Goal: Task Accomplishment & Management: Use online tool/utility

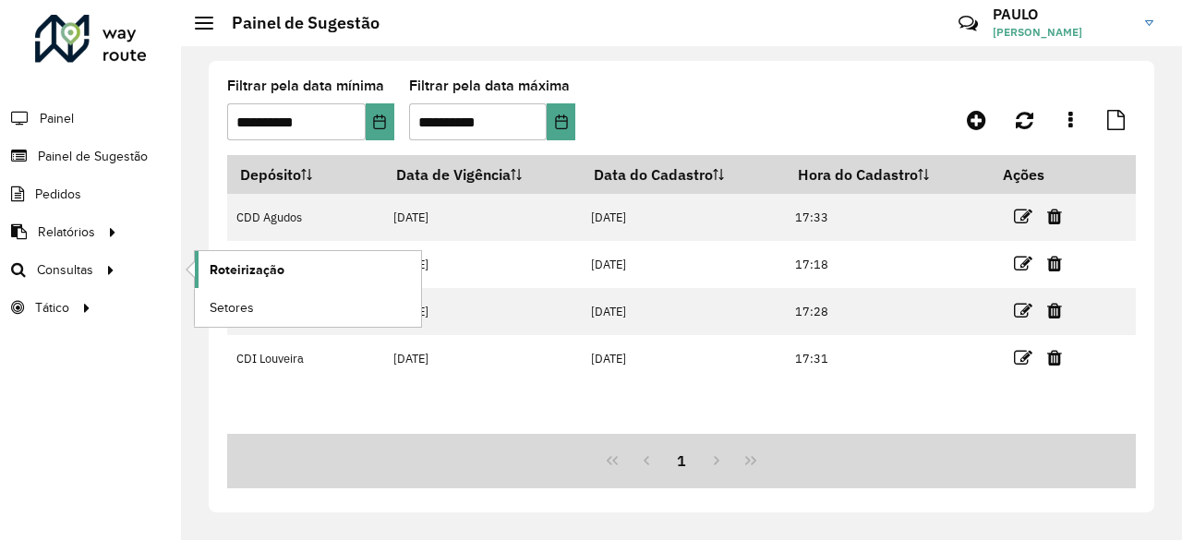
click at [231, 265] on span "Roteirização" at bounding box center [247, 269] width 75 height 19
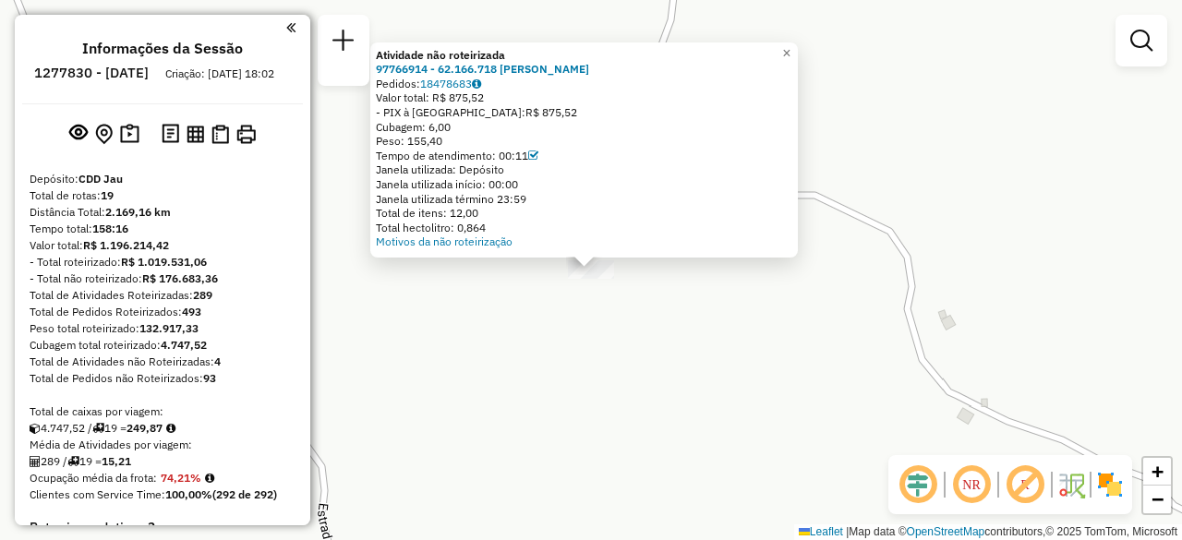
scroll to position [2382, 0]
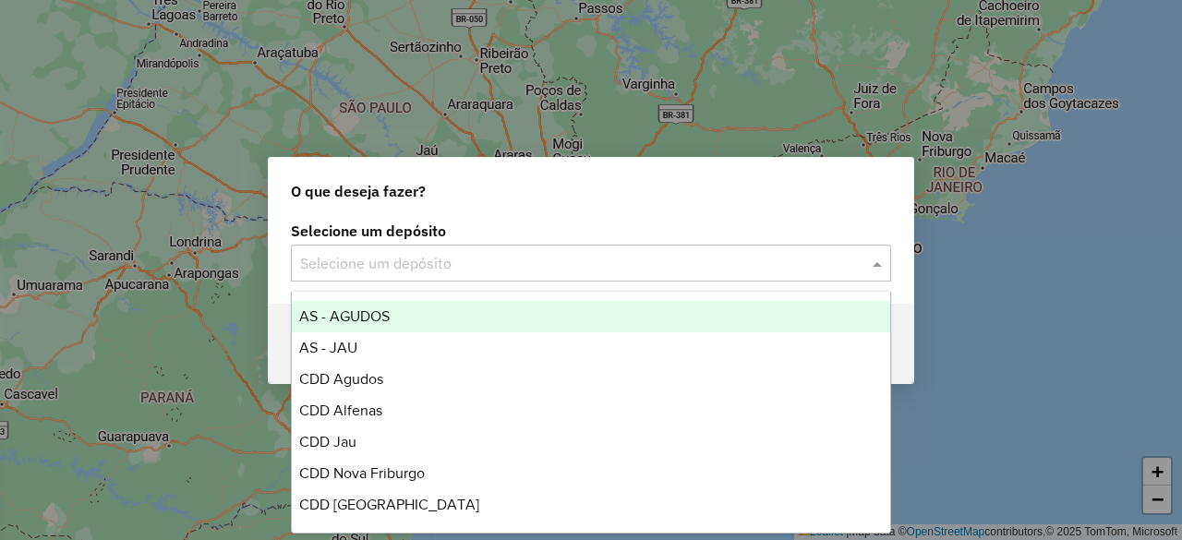
click at [637, 254] on input "text" at bounding box center [572, 264] width 545 height 22
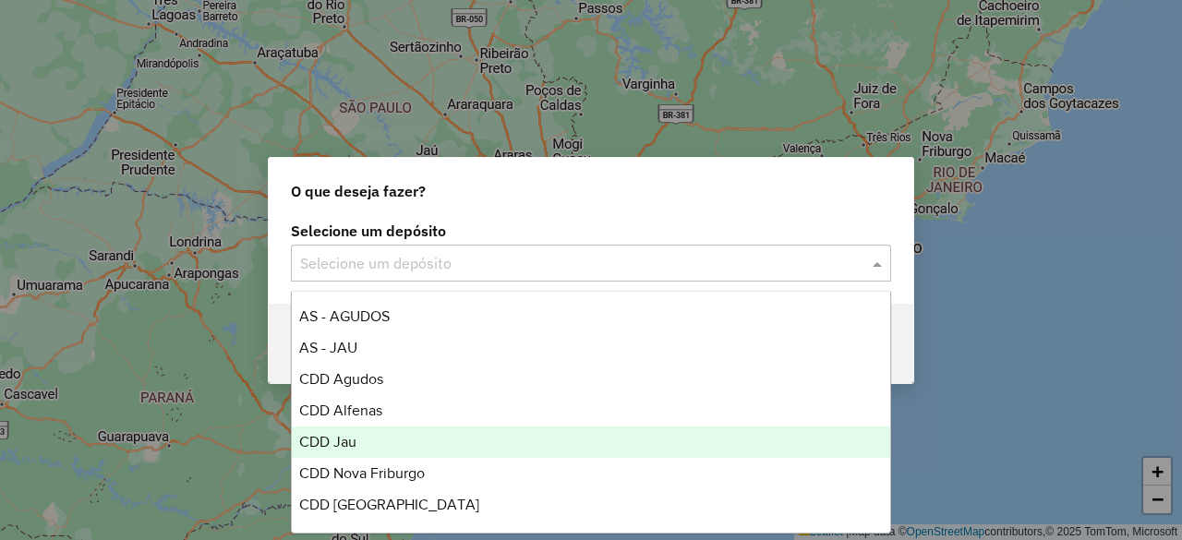
click at [343, 445] on span "CDD Jau" at bounding box center [327, 442] width 57 height 16
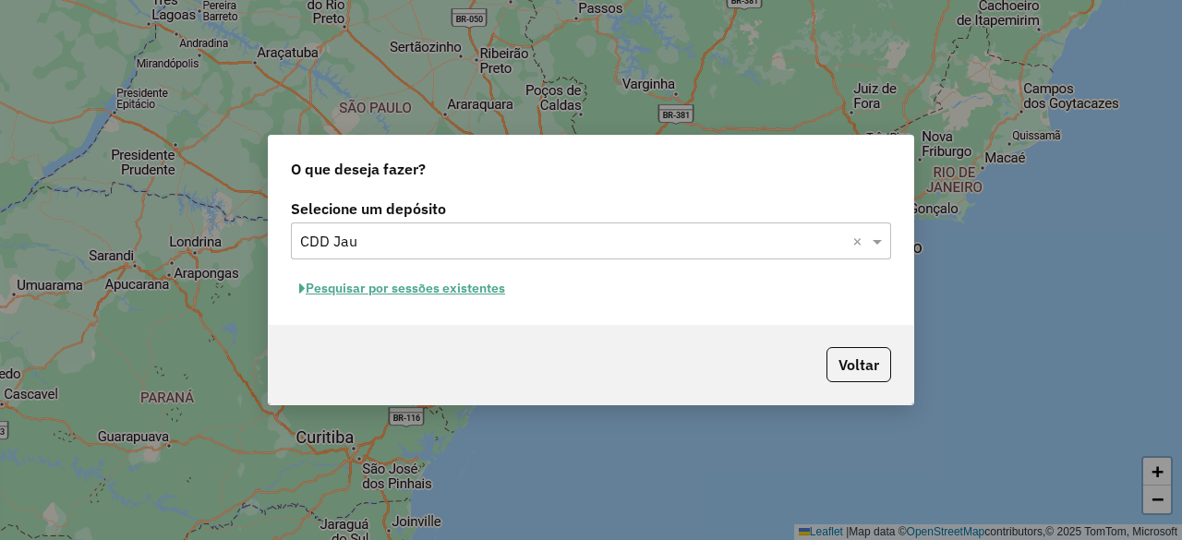
click at [467, 294] on button "Pesquisar por sessões existentes" at bounding box center [402, 288] width 223 height 29
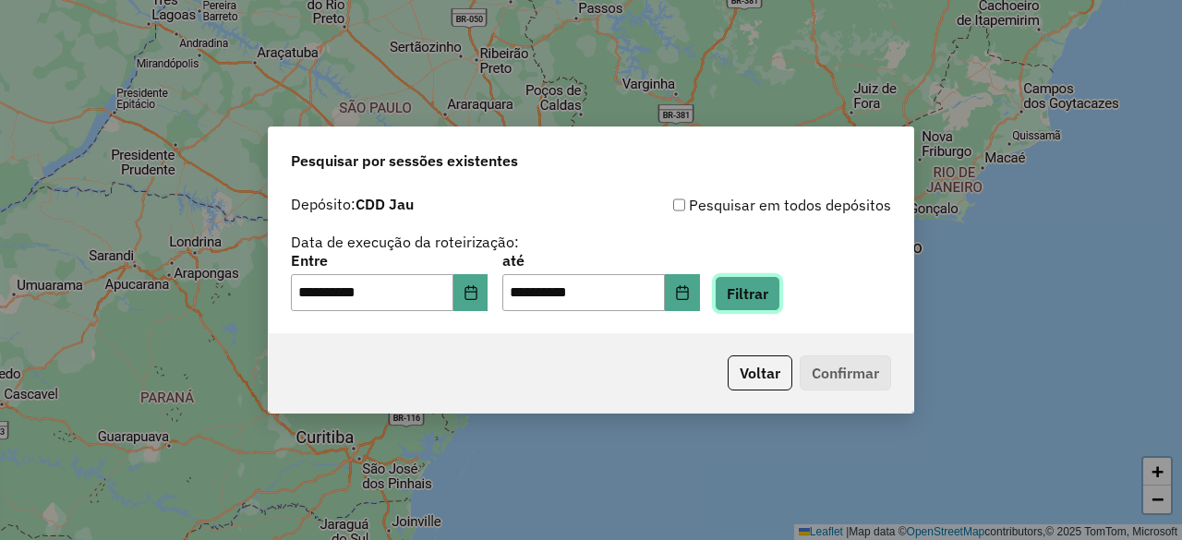
click at [772, 288] on button "Filtrar" at bounding box center [748, 293] width 66 height 35
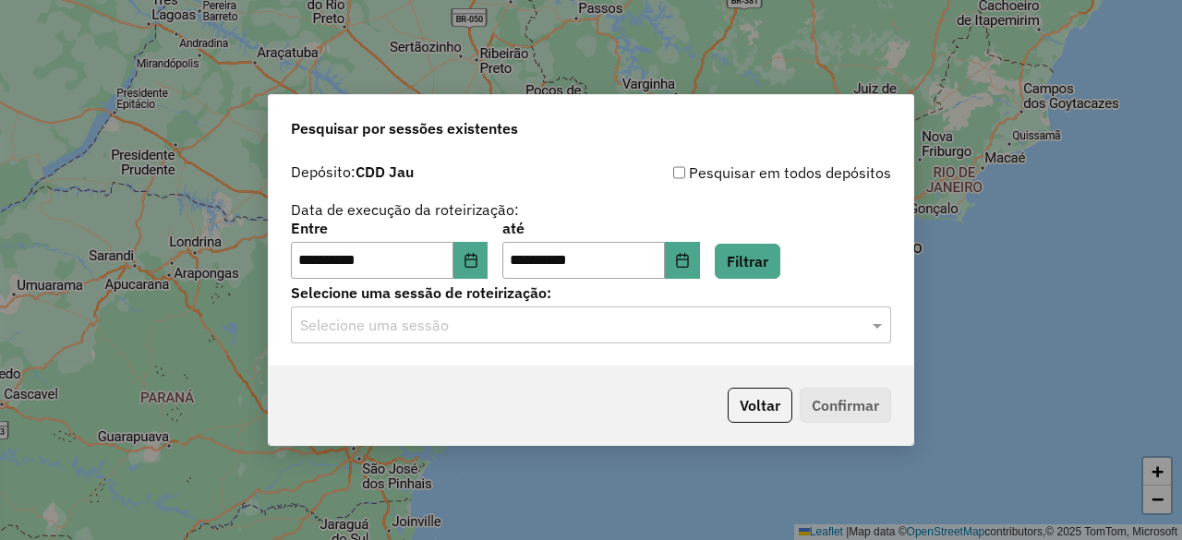
click at [599, 329] on input "text" at bounding box center [572, 326] width 545 height 22
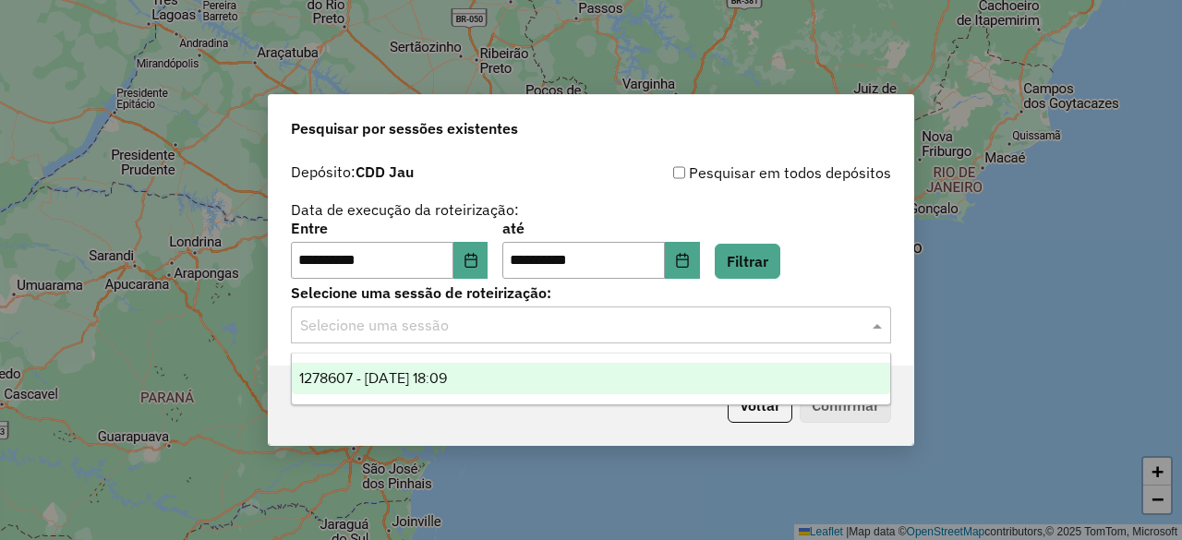
click at [523, 377] on div "1278607 - 19/09/2025 18:09" at bounding box center [590, 378] width 597 height 31
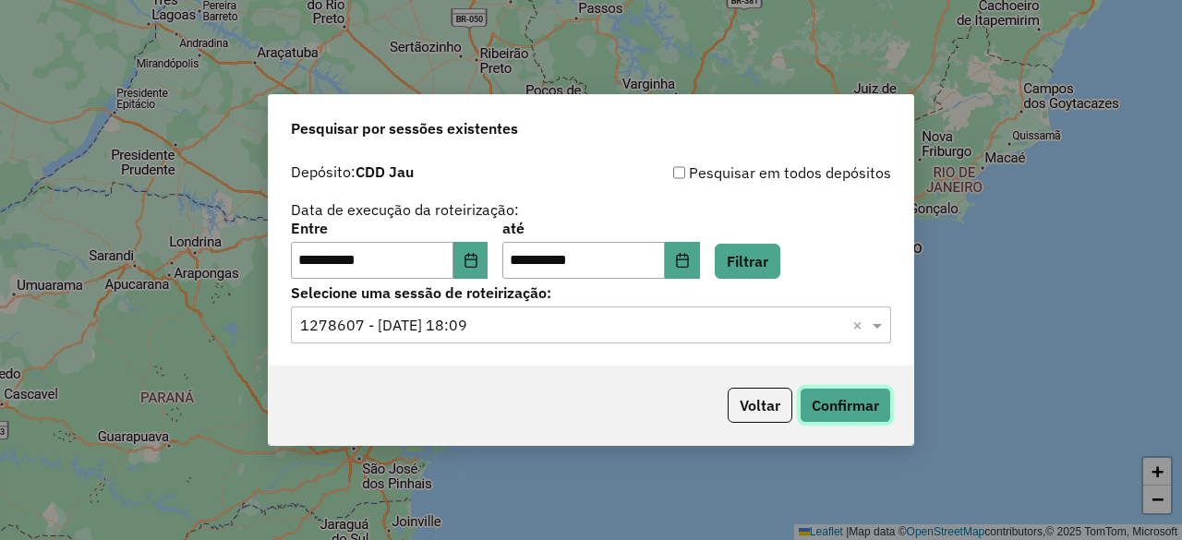
click at [843, 420] on button "Confirmar" at bounding box center [845, 405] width 91 height 35
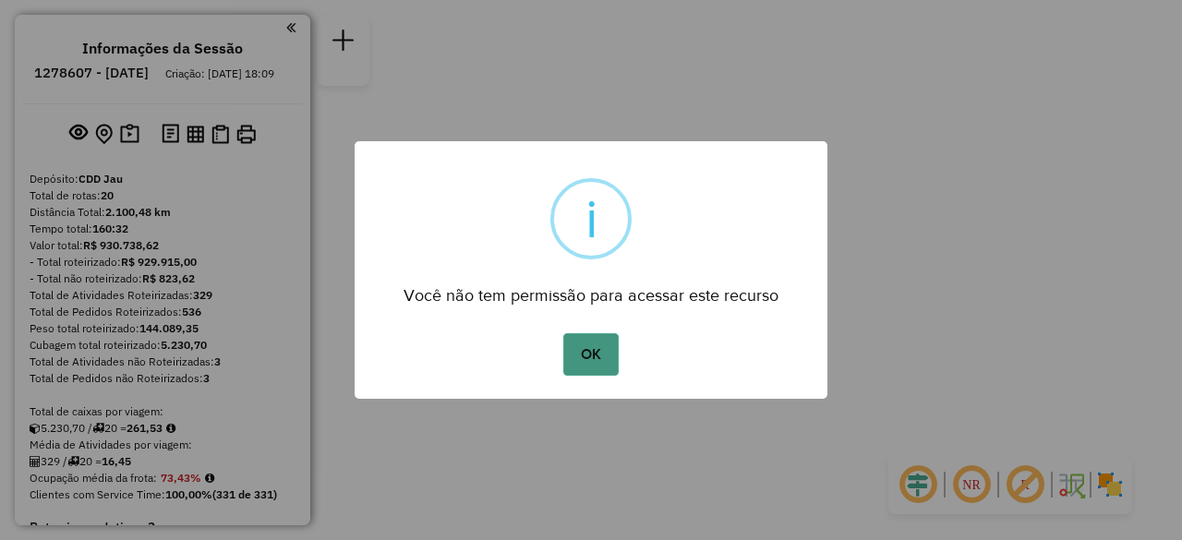
click at [598, 361] on button "OK" at bounding box center [590, 354] width 54 height 42
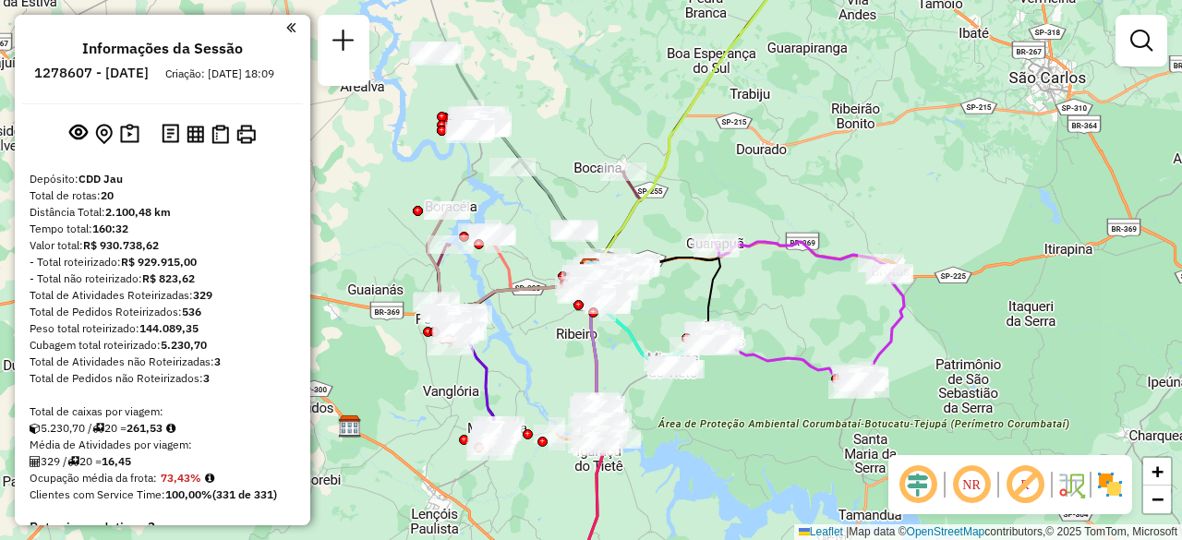
select select "**********"
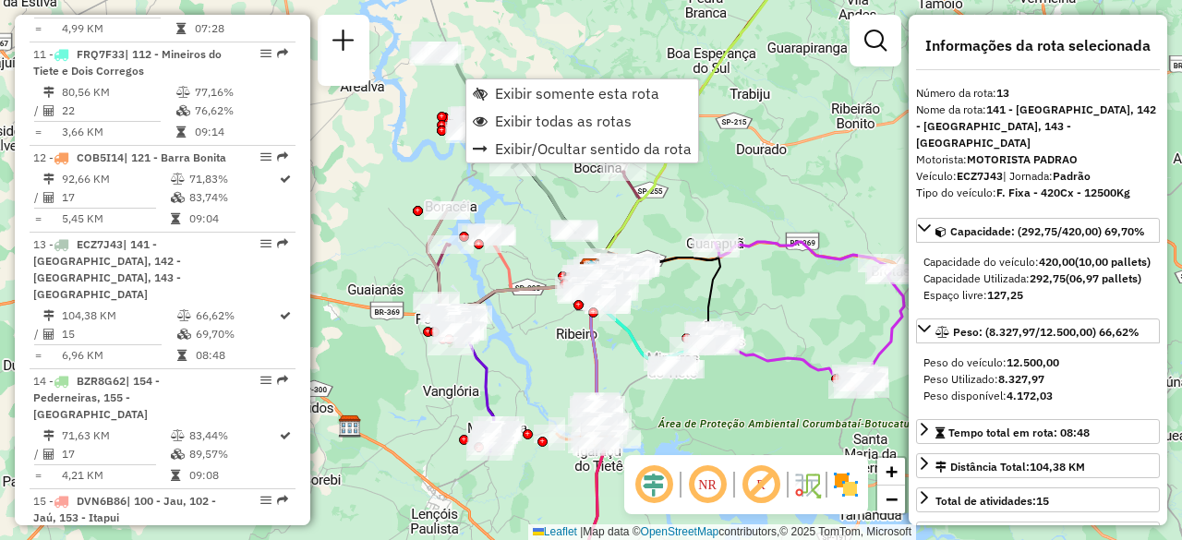
scroll to position [1967, 0]
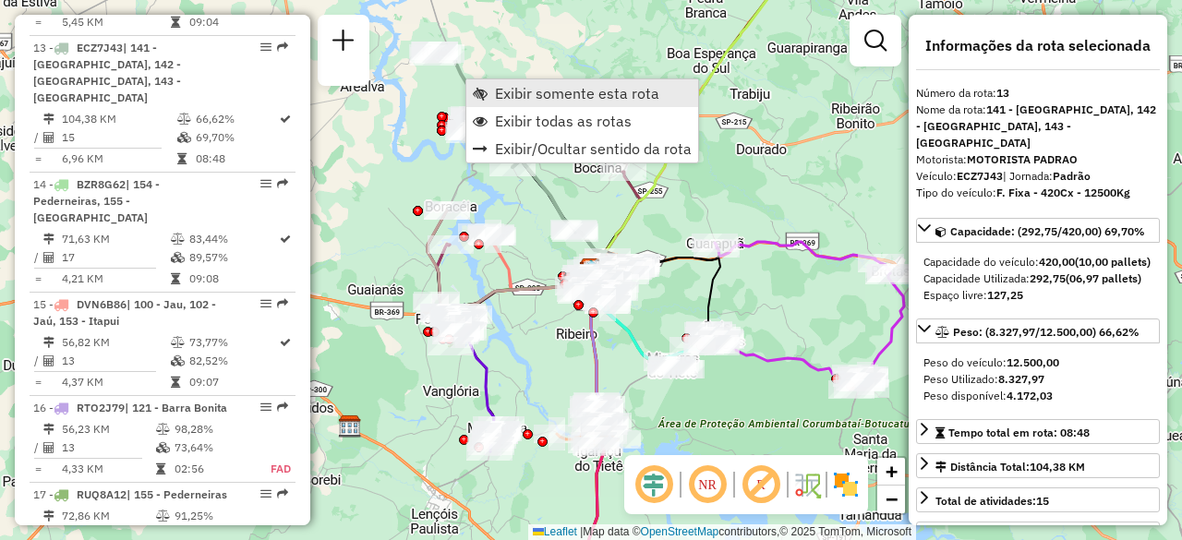
click at [534, 100] on span "Exibir somente esta rota" at bounding box center [577, 93] width 164 height 15
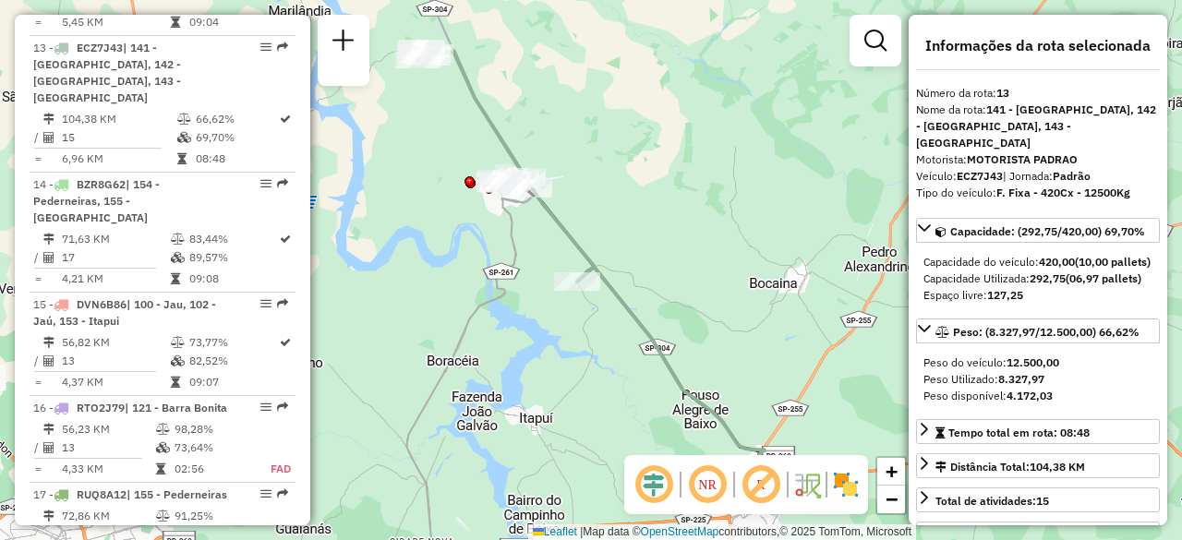
click at [807, 282] on div "Janela de atendimento Grade de atendimento Capacidade Transportadoras Veículos …" at bounding box center [591, 270] width 1182 height 540
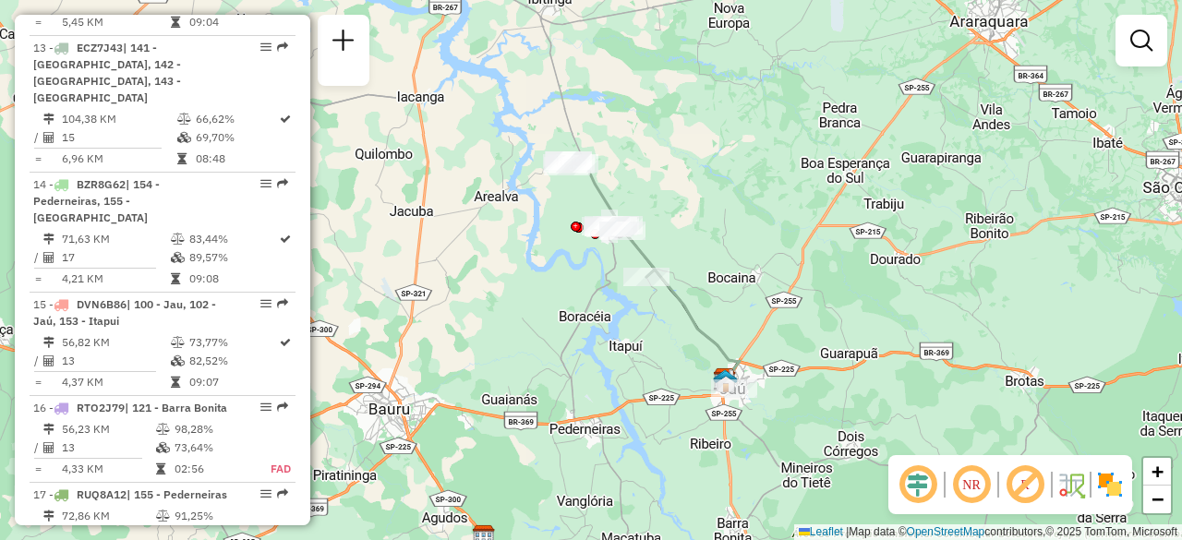
click at [849, 452] on div "Janela de atendimento Grade de atendimento Capacidade Transportadoras Veículos …" at bounding box center [591, 270] width 1182 height 540
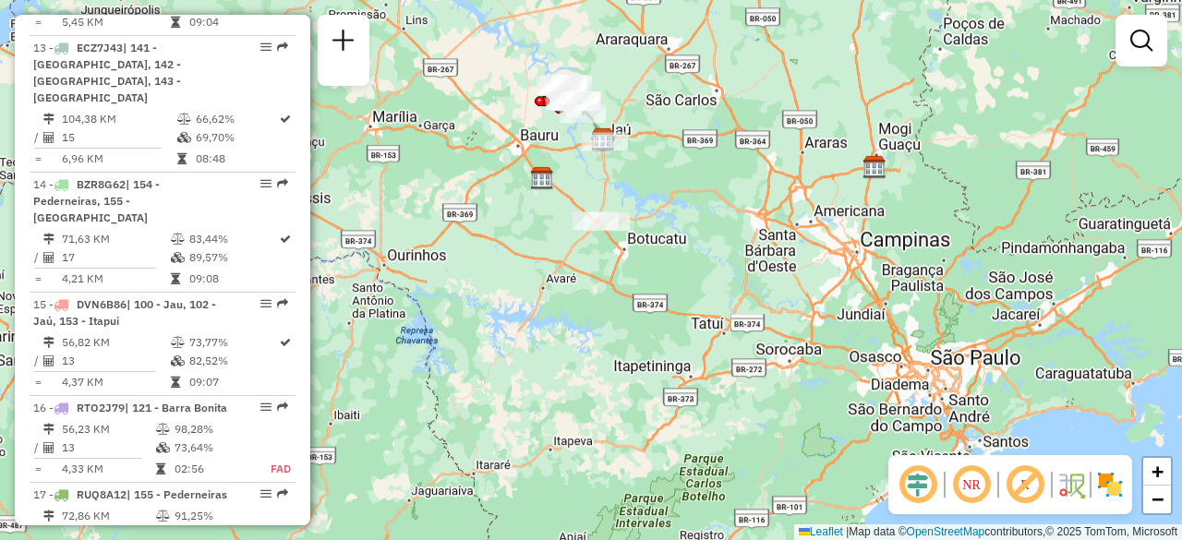
drag, startPoint x: 849, startPoint y: 452, endPoint x: 634, endPoint y: 157, distance: 364.7
click at [634, 157] on div "Janela de atendimento Grade de atendimento Capacidade Transportadoras Veículos …" at bounding box center [591, 270] width 1182 height 540
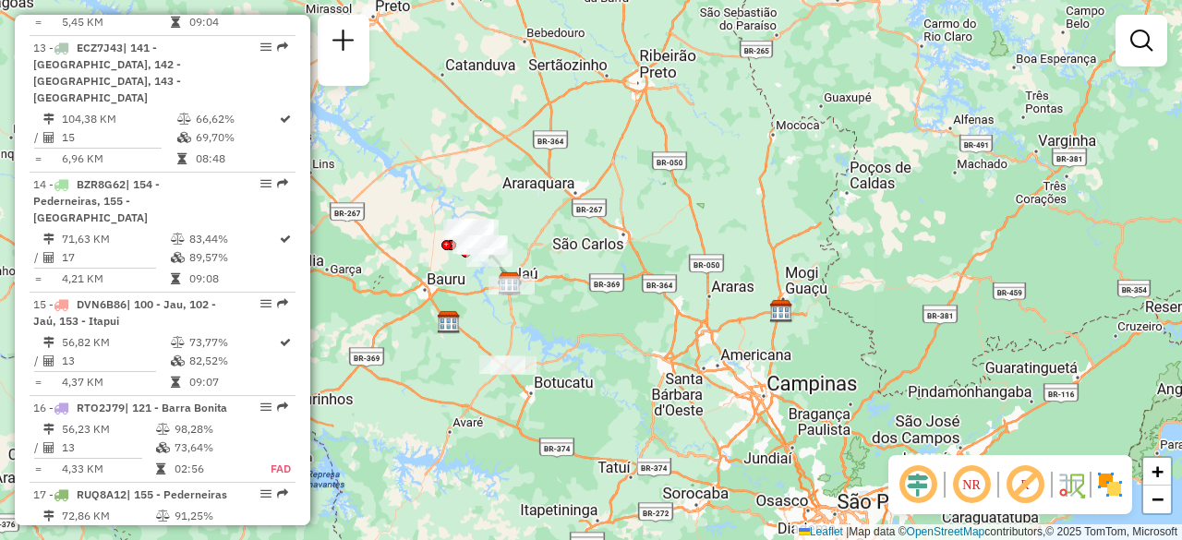
drag, startPoint x: 706, startPoint y: 440, endPoint x: 613, endPoint y: 584, distance: 171.6
click at [613, 539] on html "Aguarde... Pop-up bloqueado! Seu navegador bloqueou automáticamente a abertura …" at bounding box center [591, 270] width 1182 height 540
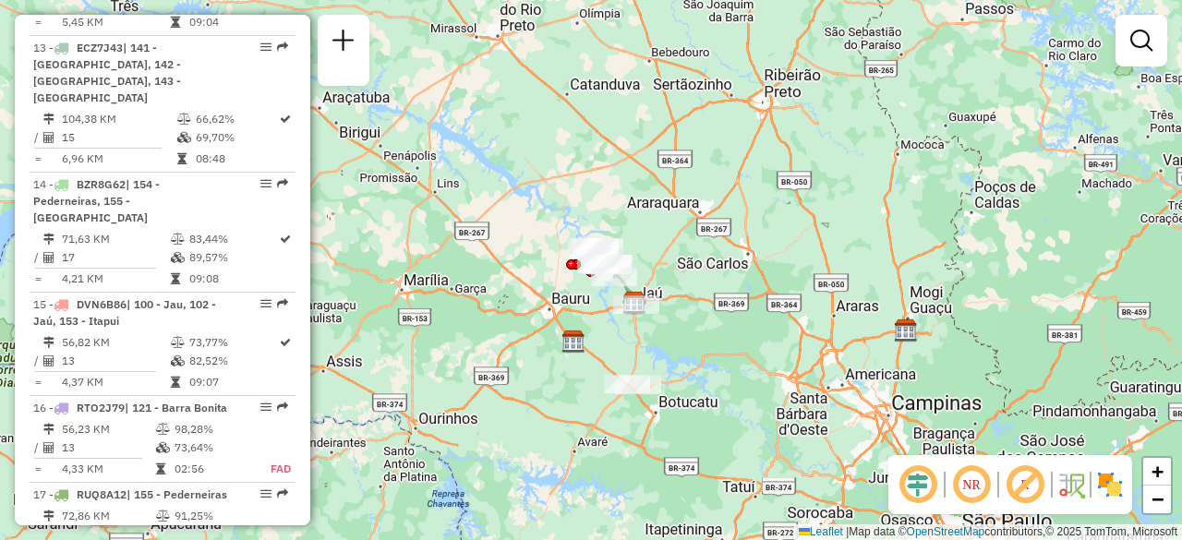
drag, startPoint x: 630, startPoint y: 348, endPoint x: 754, endPoint y: 367, distance: 126.2
click at [754, 367] on div "Janela de atendimento Grade de atendimento Capacidade Transportadoras Veículos …" at bounding box center [591, 270] width 1182 height 540
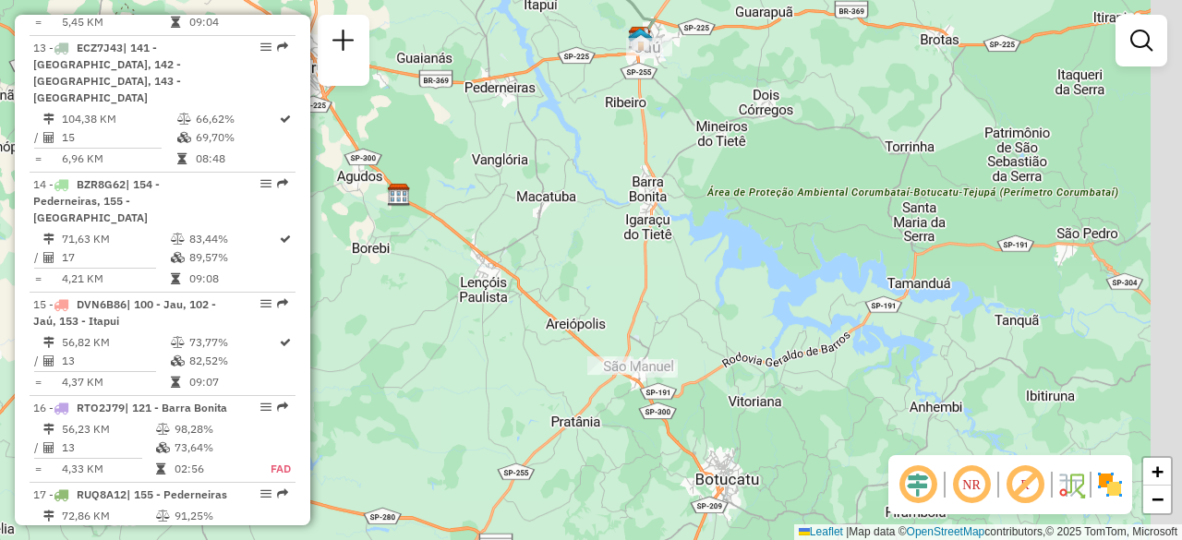
drag, startPoint x: 772, startPoint y: 452, endPoint x: 628, endPoint y: 419, distance: 147.6
click at [628, 419] on div "Janela de atendimento Grade de atendimento Capacidade Transportadoras Veículos …" at bounding box center [591, 270] width 1182 height 540
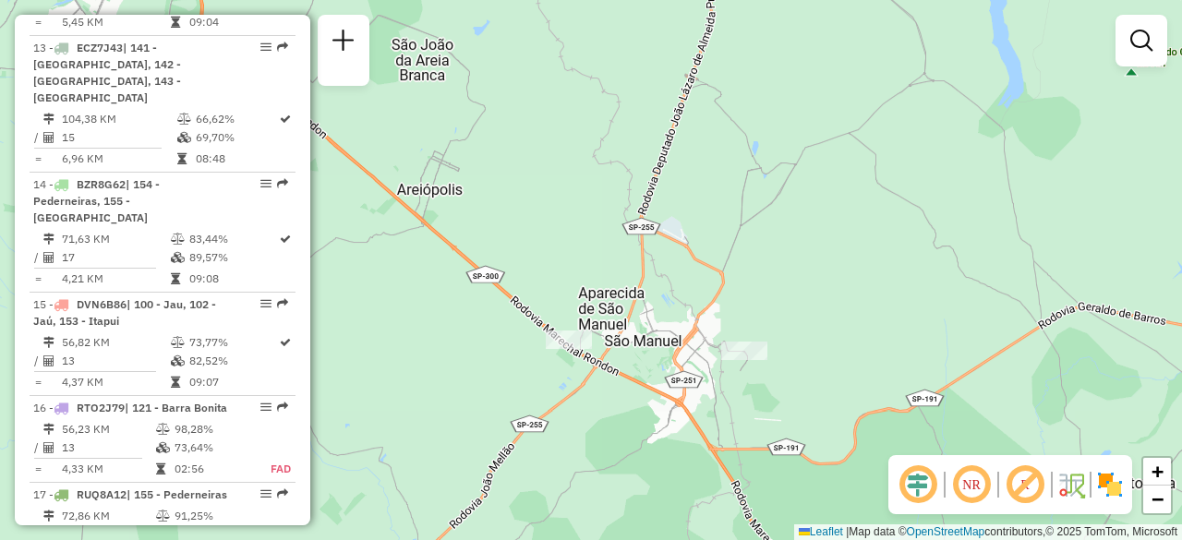
drag, startPoint x: 635, startPoint y: 285, endPoint x: 646, endPoint y: 425, distance: 139.9
click at [646, 425] on div "Janela de atendimento Grade de atendimento Capacidade Transportadoras Veículos …" at bounding box center [591, 270] width 1182 height 540
